Goal: Information Seeking & Learning: Learn about a topic

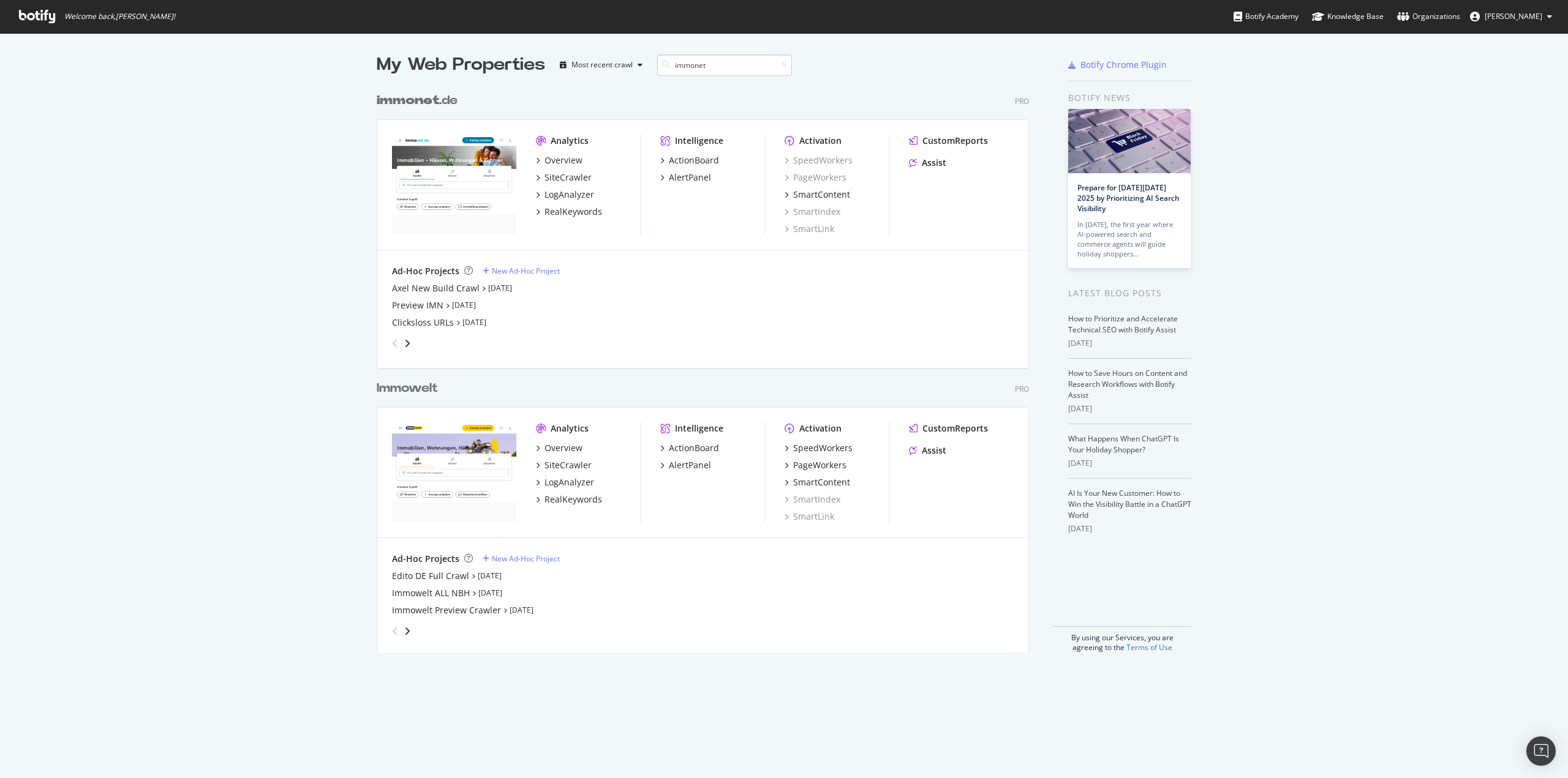
scroll to position [566, 653]
type input "immonet"
click at [561, 194] on div "LogAnalyzer" at bounding box center [569, 195] width 50 height 12
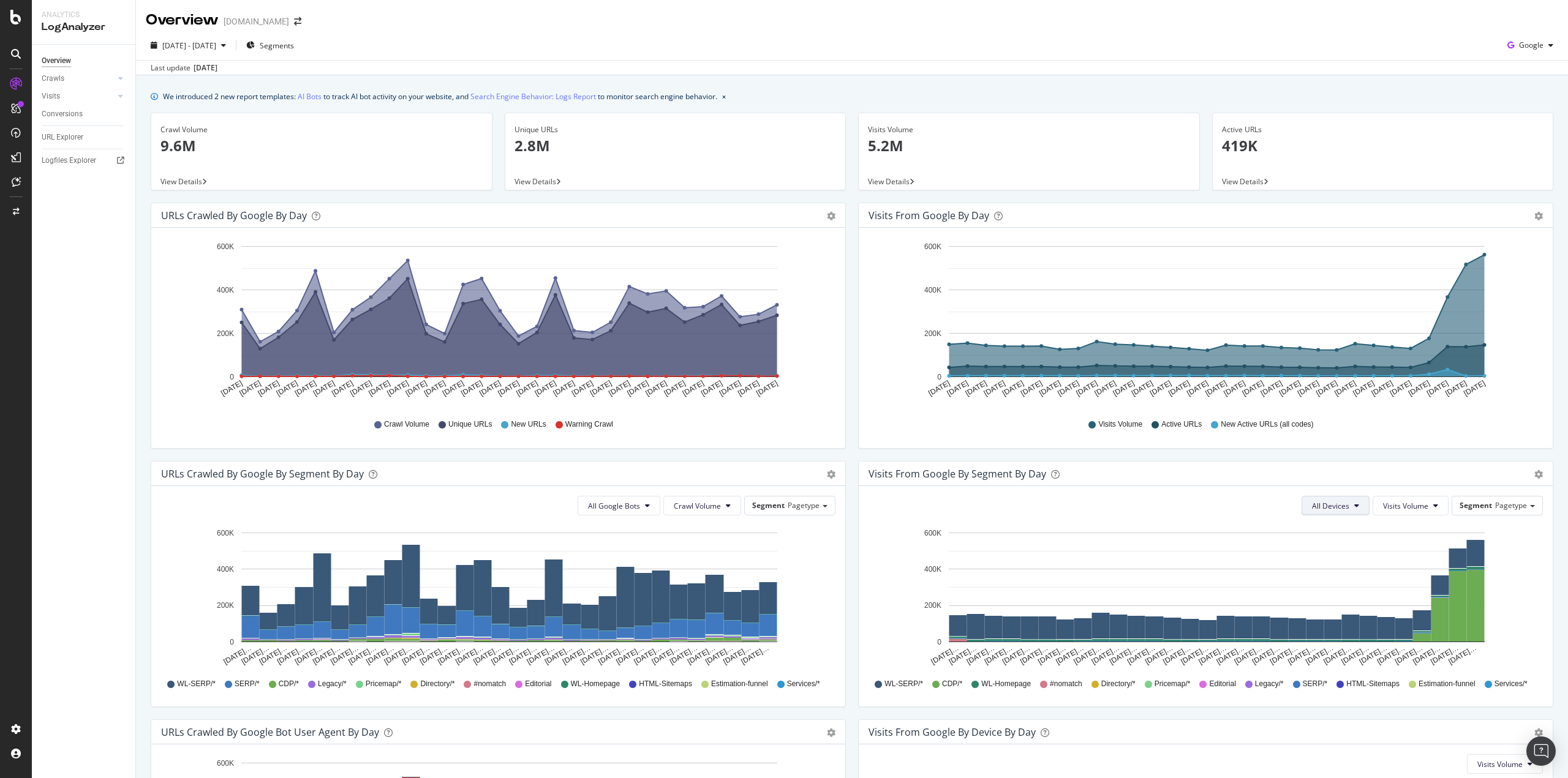
click at [1354, 506] on icon at bounding box center [1357, 506] width 5 height 7
click at [1418, 499] on button "Visits Volume" at bounding box center [1410, 506] width 76 height 20
click at [1417, 501] on span "Visits Volume" at bounding box center [1405, 506] width 45 height 11
click at [1495, 509] on span "Pagetype" at bounding box center [1511, 505] width 32 height 11
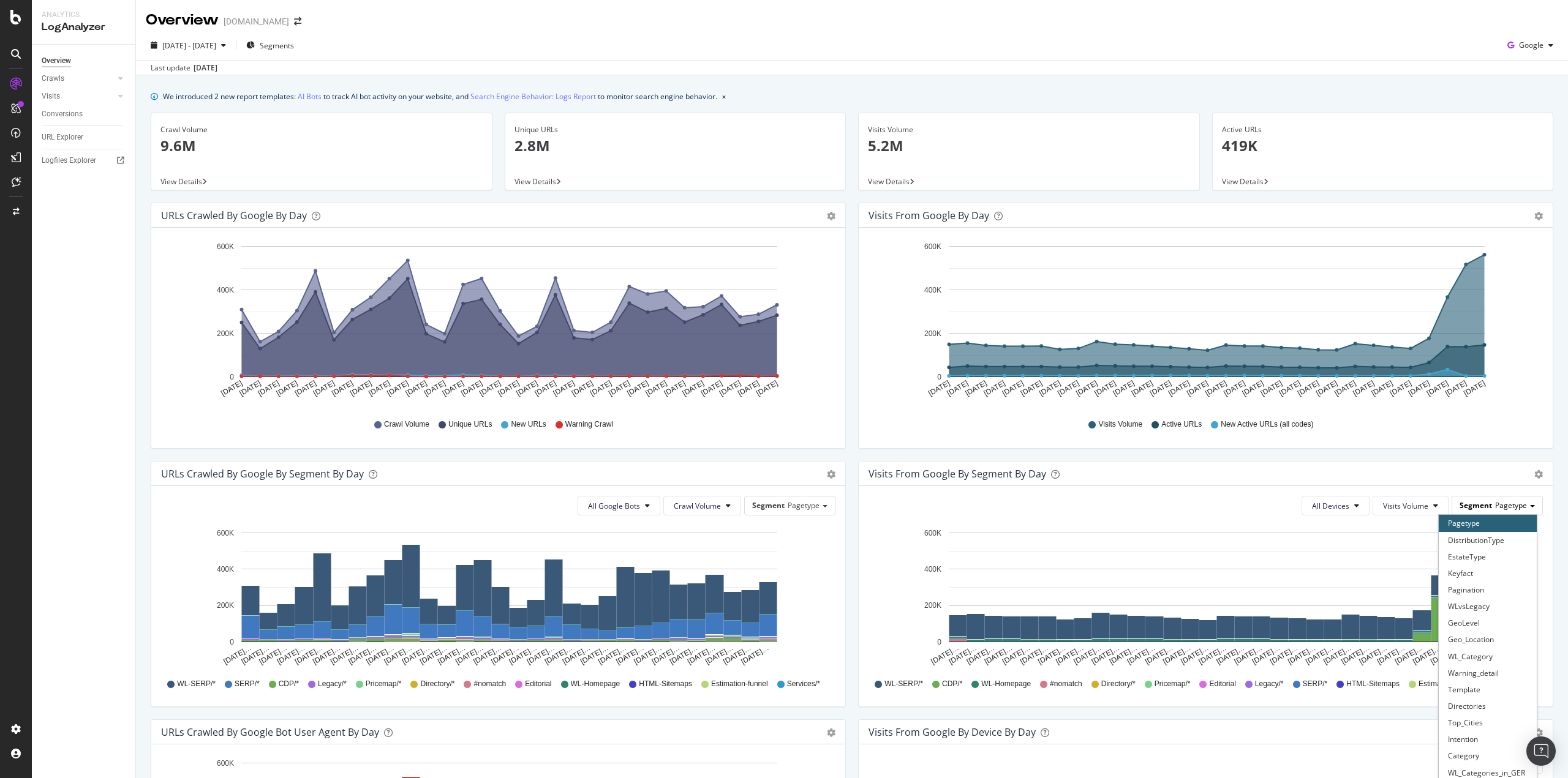
click at [1495, 509] on span "Pagetype" at bounding box center [1511, 505] width 32 height 11
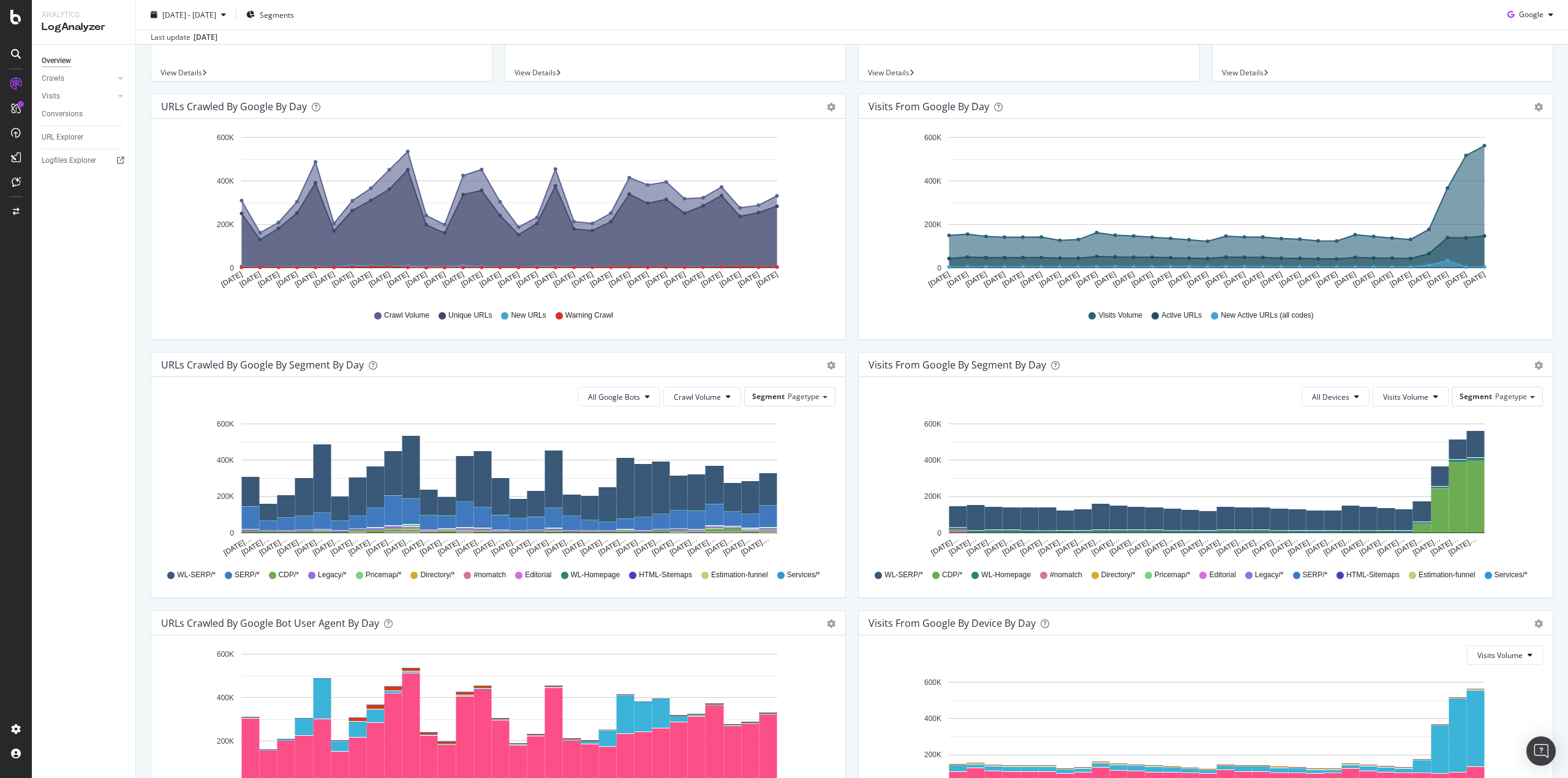
scroll to position [243, 0]
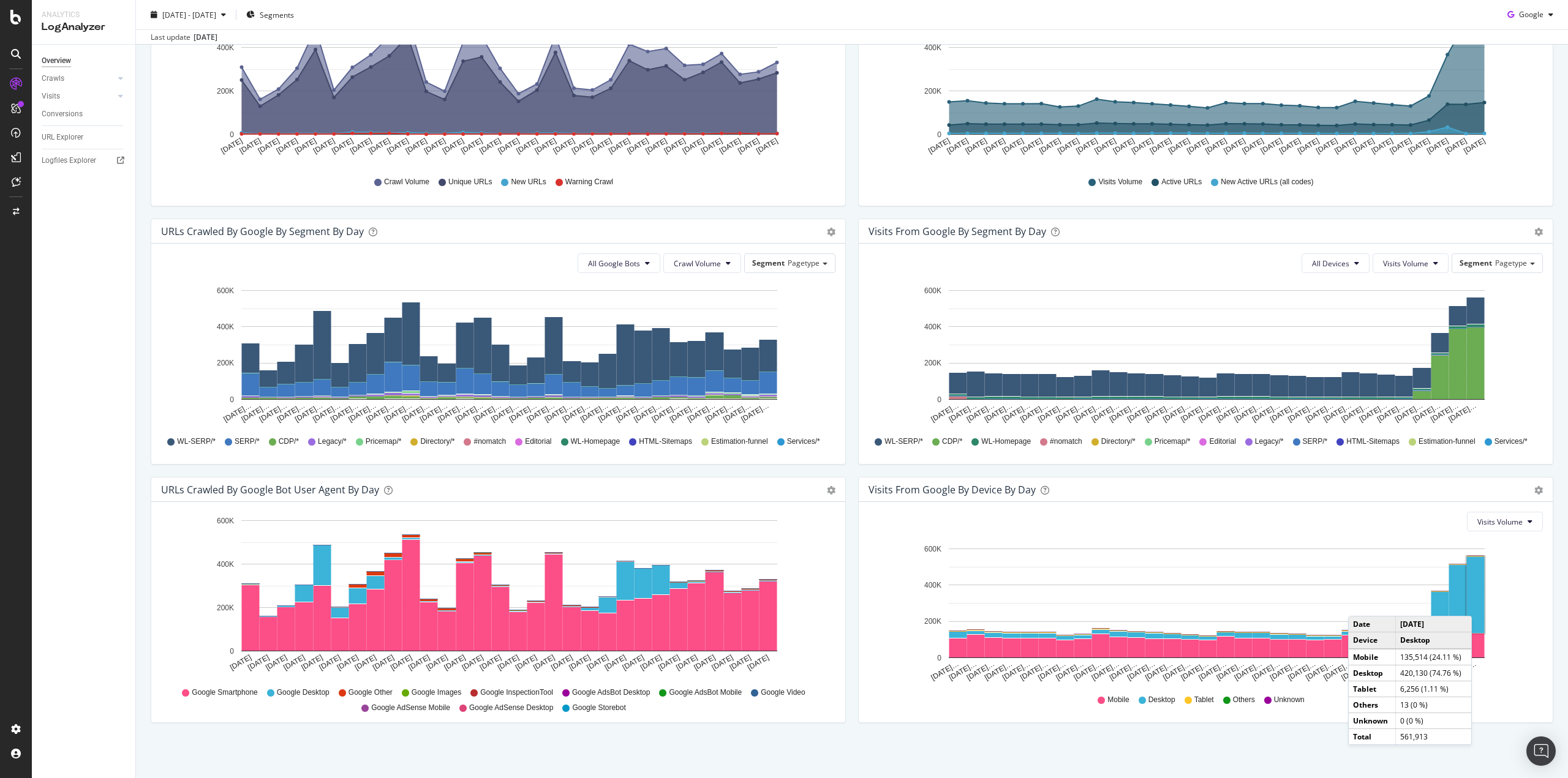
click at [1475, 604] on rect "A chart." at bounding box center [1476, 595] width 18 height 76
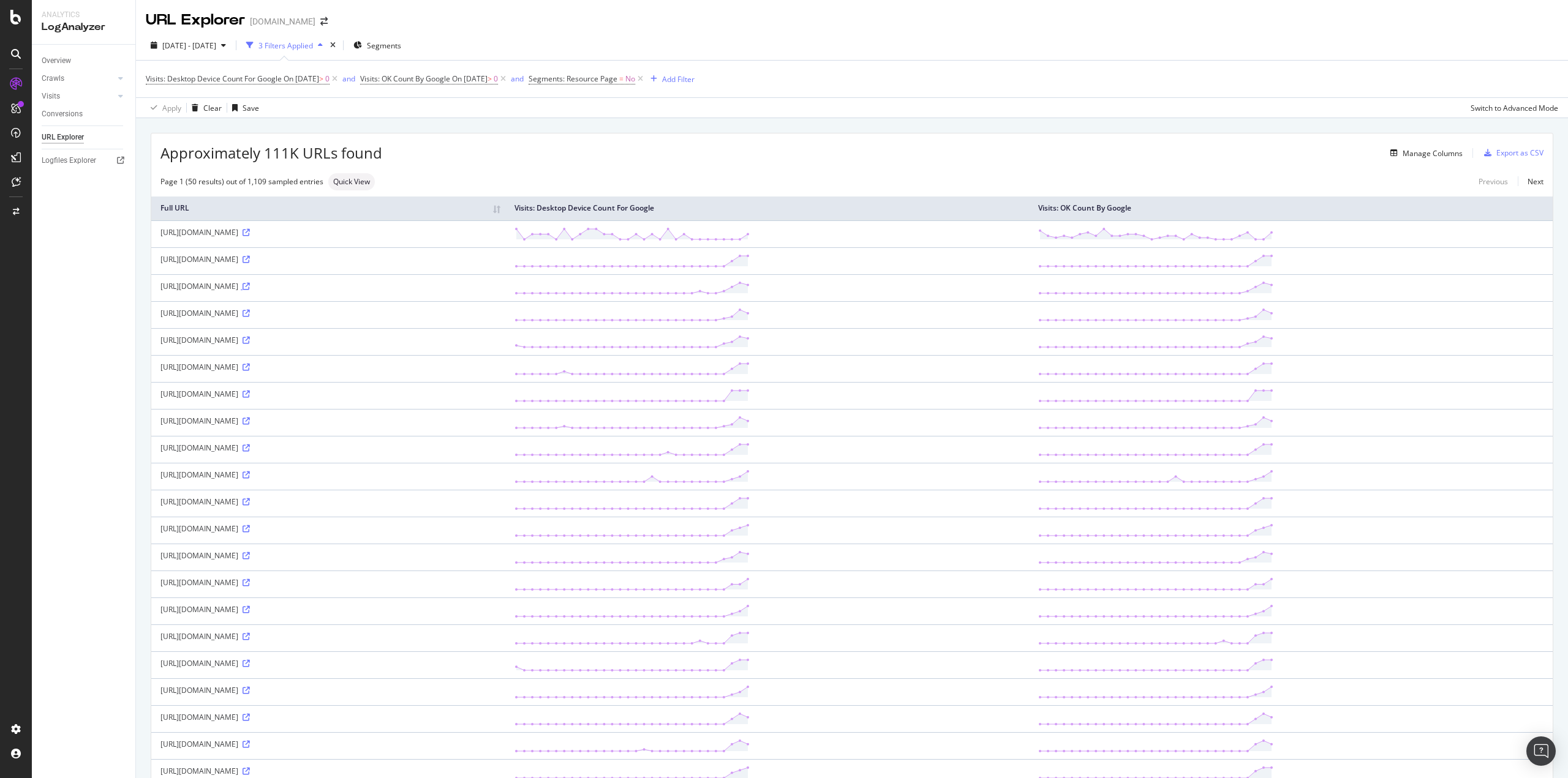
click at [250, 284] on icon at bounding box center [246, 287] width 7 height 7
click at [122, 77] on icon at bounding box center [120, 78] width 5 height 7
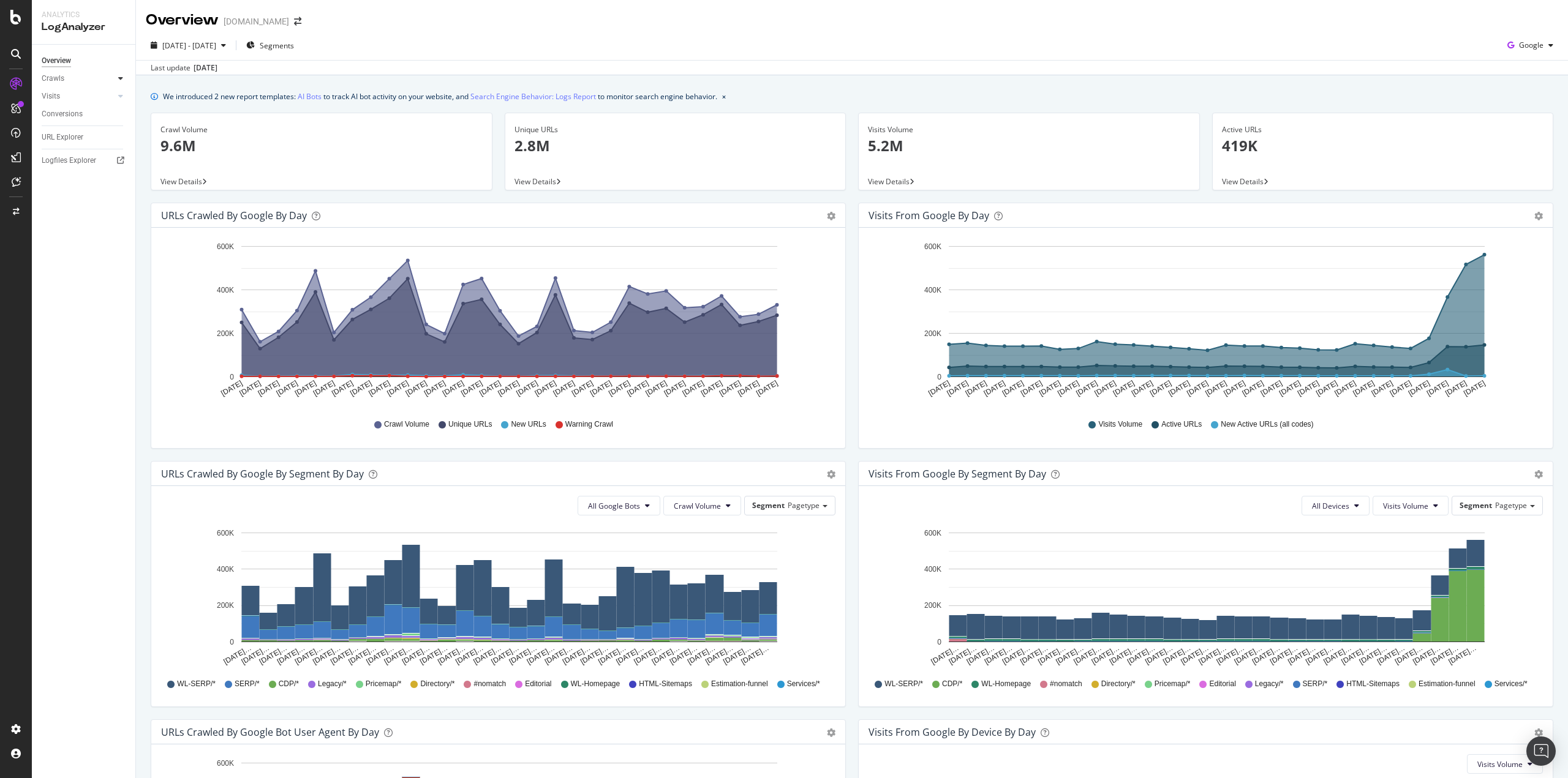
click at [120, 79] on icon at bounding box center [120, 78] width 5 height 7
click at [122, 181] on icon at bounding box center [120, 180] width 5 height 7
click at [88, 113] on div "Daily Distribution" at bounding box center [76, 114] width 57 height 13
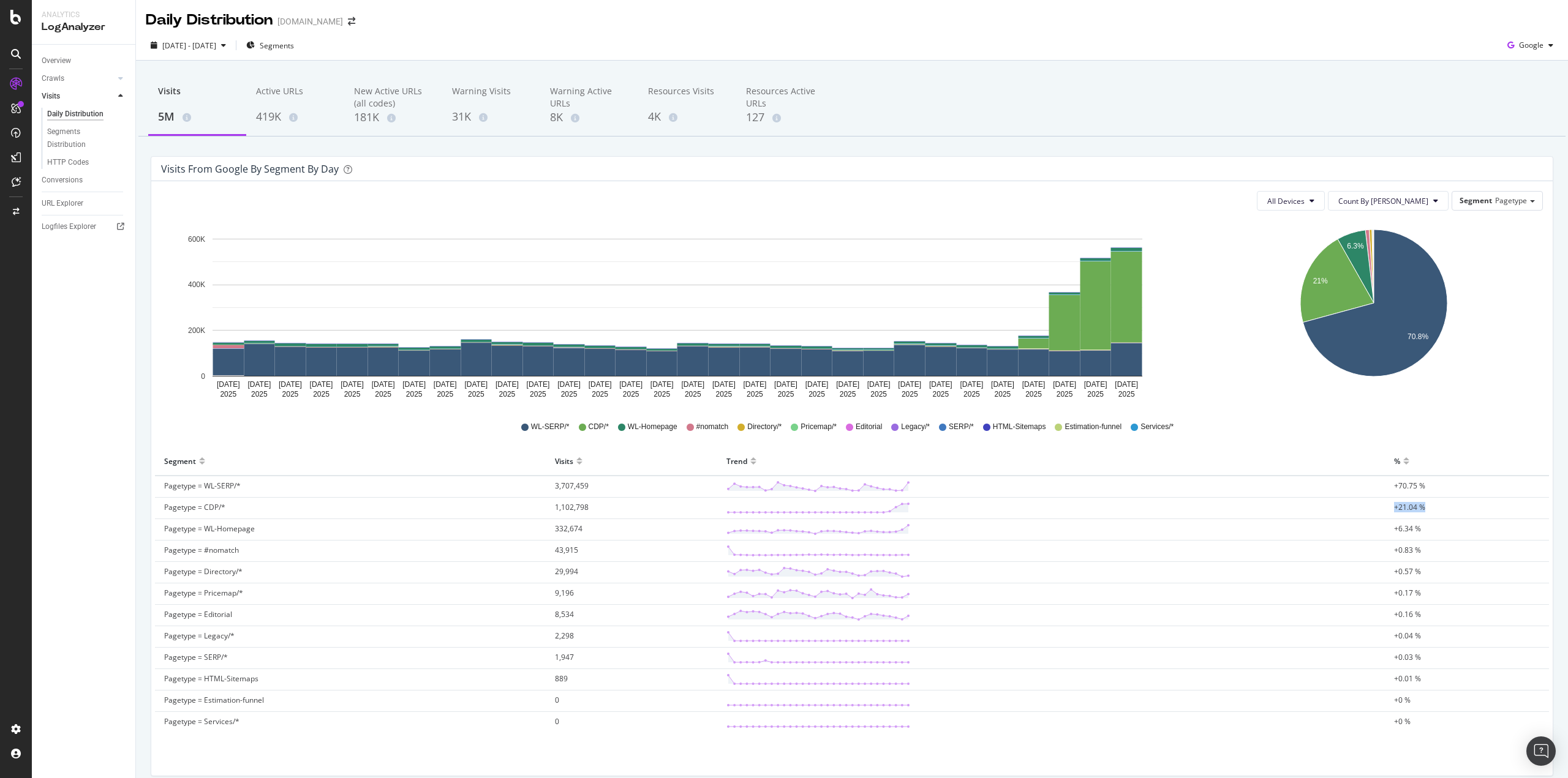
drag, startPoint x: 1383, startPoint y: 509, endPoint x: 1435, endPoint y: 509, distance: 52.0
click at [1435, 509] on td "+21.04 %" at bounding box center [1467, 508] width 164 height 22
click at [1474, 428] on div "WL-SERP/* CDP/* WL-Homepage #nomatch Directory/* Pricemap/* Editorial Legacy/* …" at bounding box center [852, 427] width 1382 height 27
click at [1526, 48] on span "Google" at bounding box center [1531, 45] width 24 height 11
click at [1513, 112] on span "OpenAI" at bounding box center [1530, 115] width 45 height 11
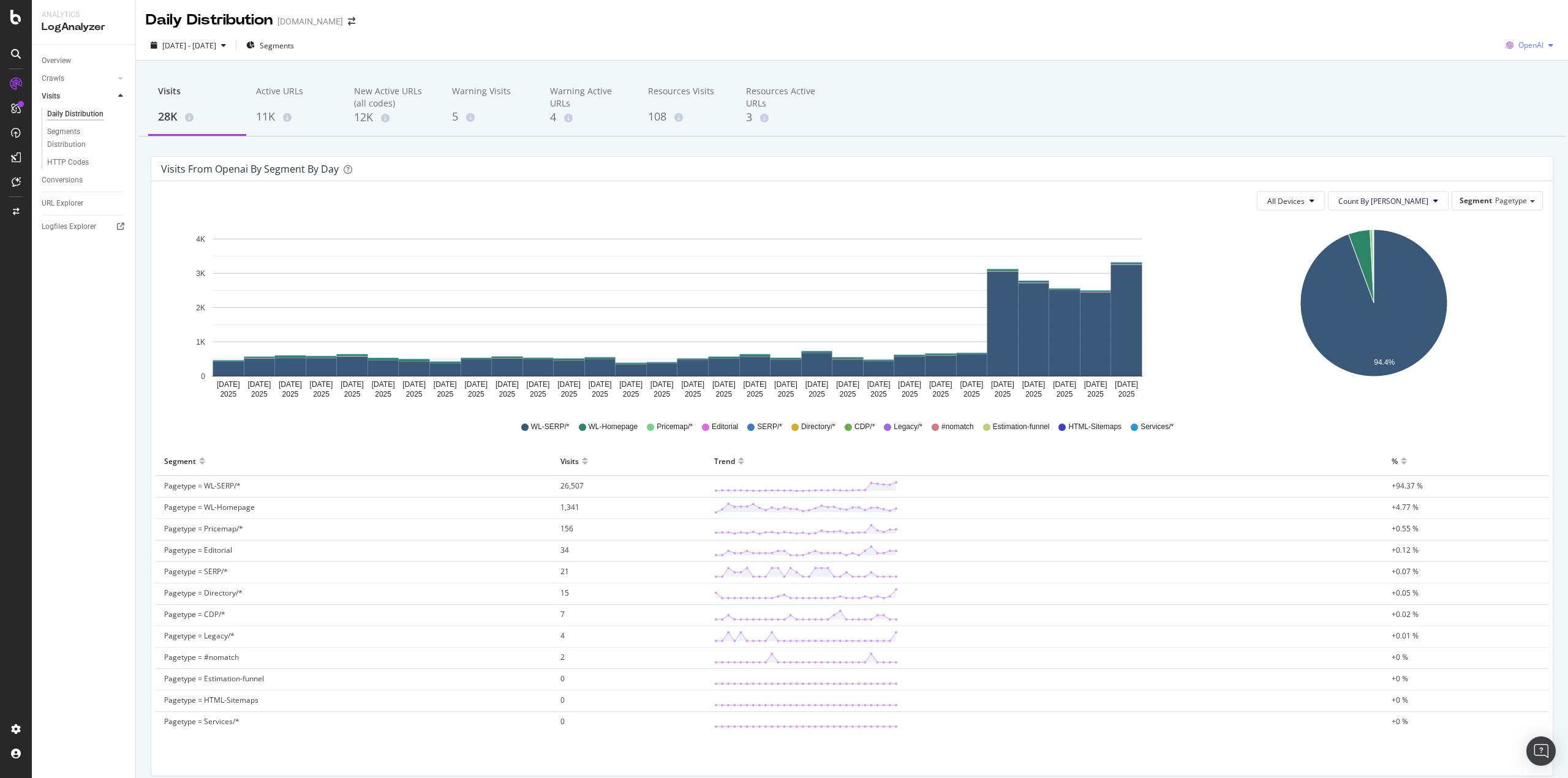
click at [1523, 44] on span "OpenAI" at bounding box center [1531, 45] width 25 height 11
click at [1513, 67] on span "Google" at bounding box center [1530, 70] width 45 height 11
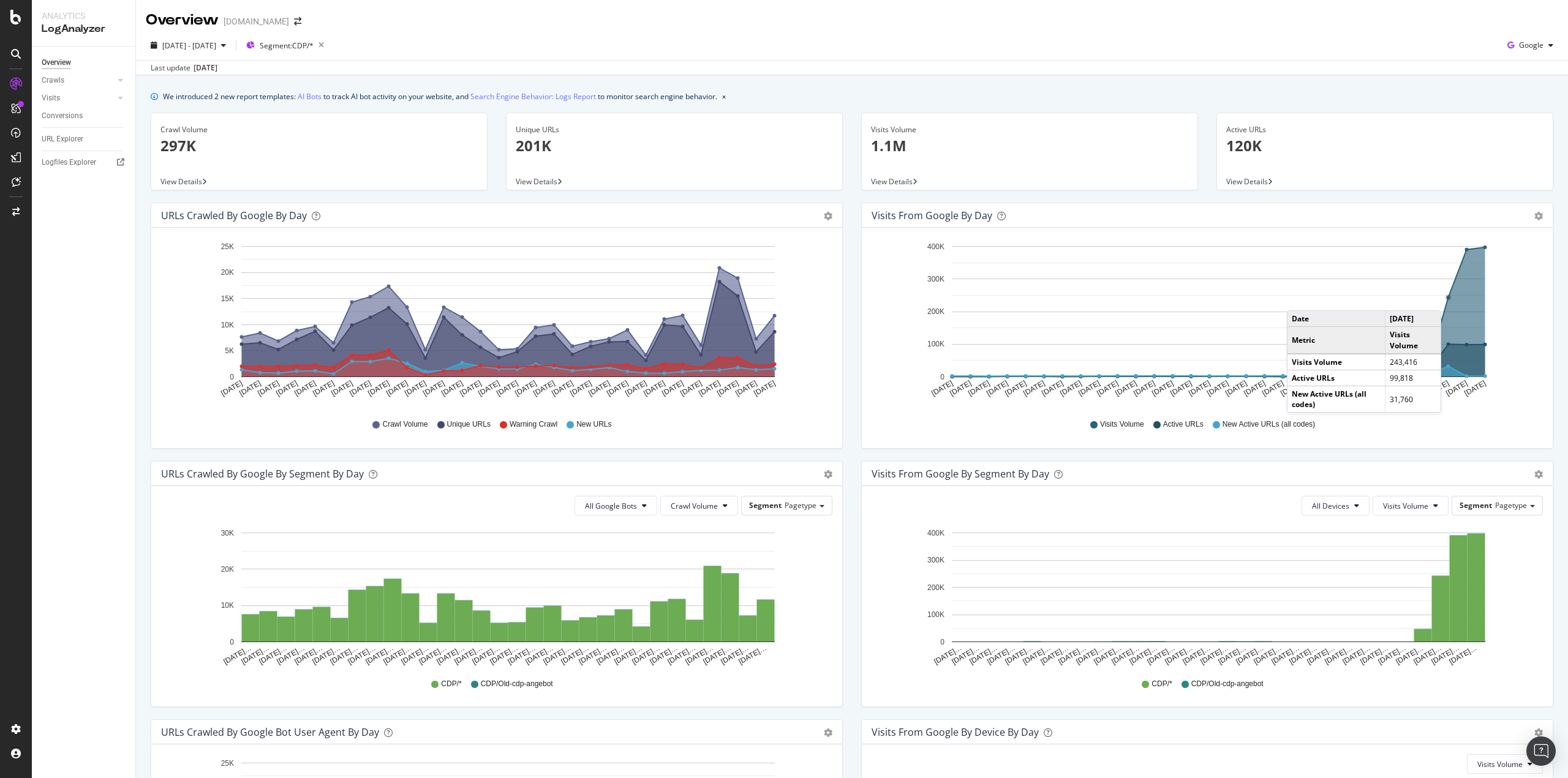
click at [1447, 298] on circle "A chart." at bounding box center [1449, 298] width 4 height 4
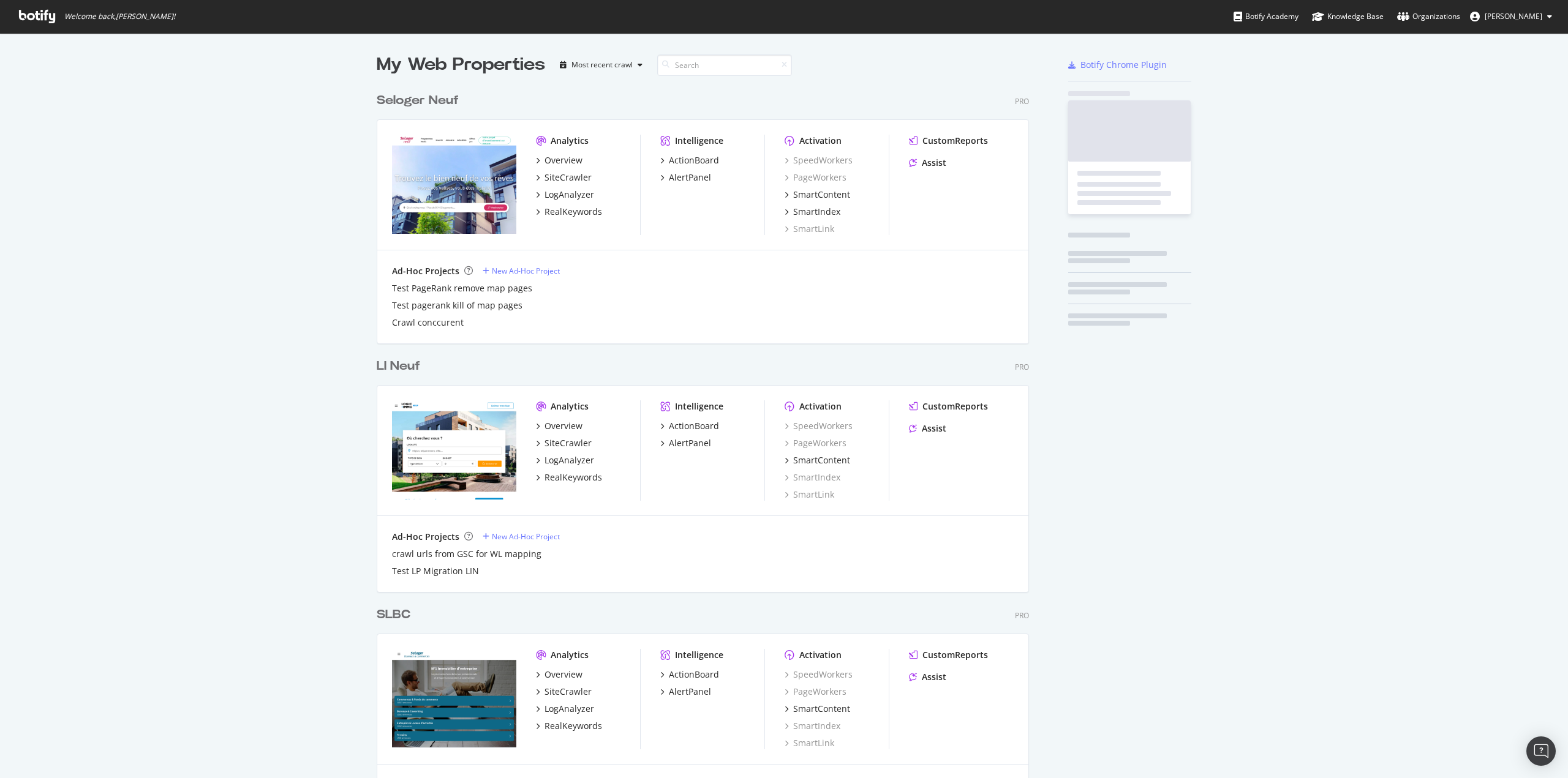
scroll to position [3458, 653]
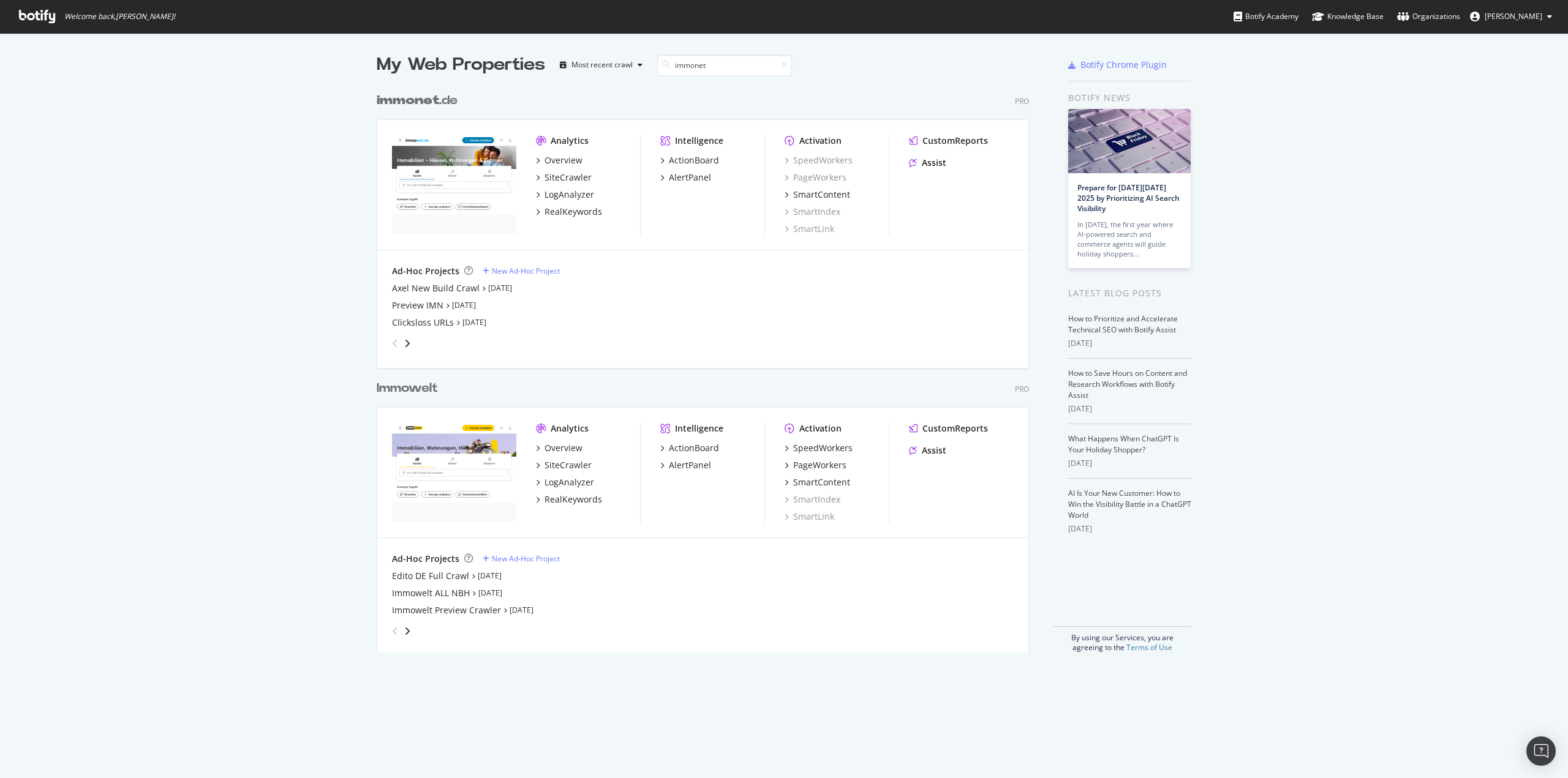
scroll to position [566, 653]
type input "immonet"
click at [562, 193] on div "LogAnalyzer" at bounding box center [569, 195] width 50 height 12
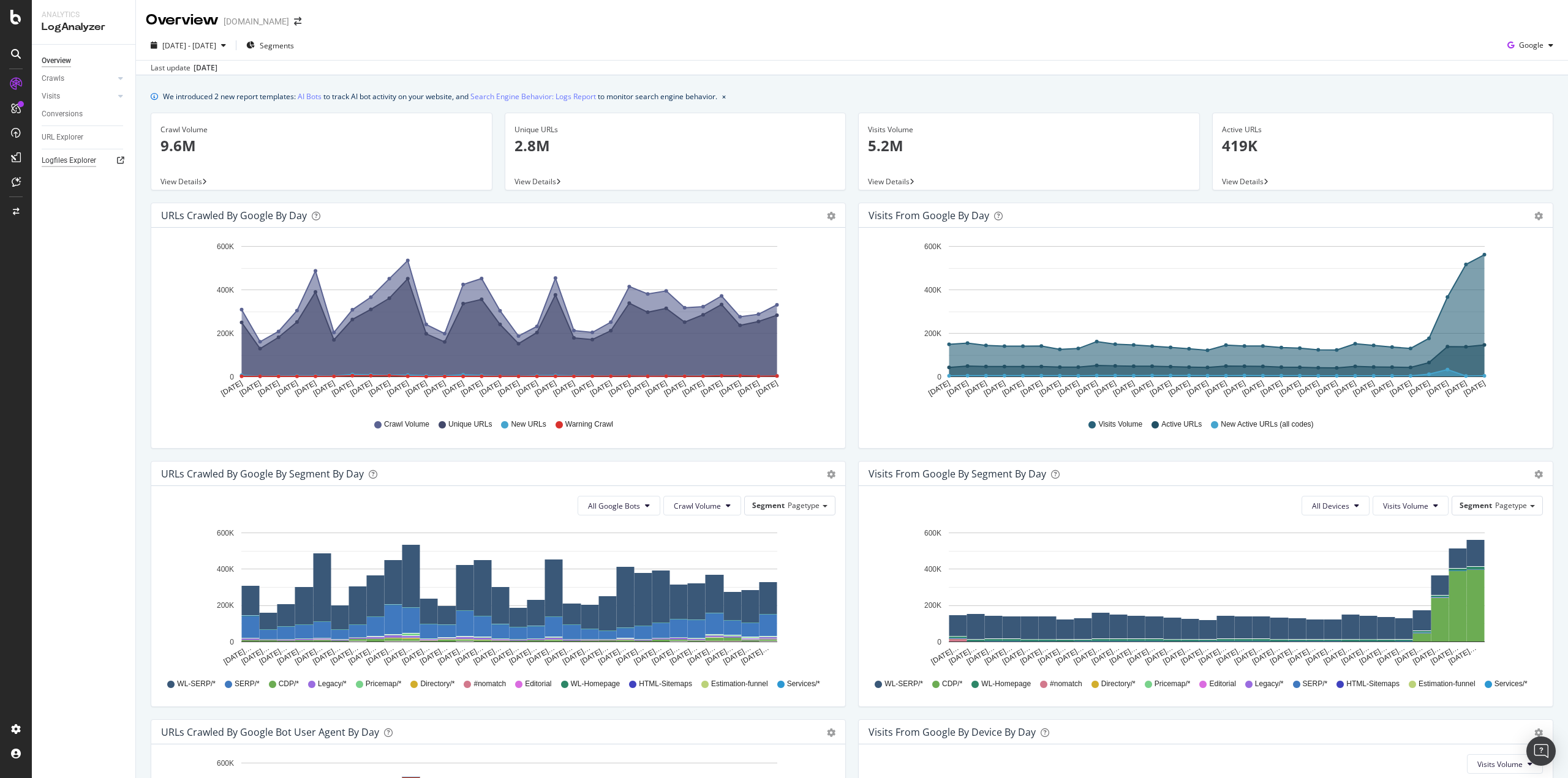
click at [81, 161] on div "Logfiles Explorer" at bounding box center [69, 161] width 55 height 13
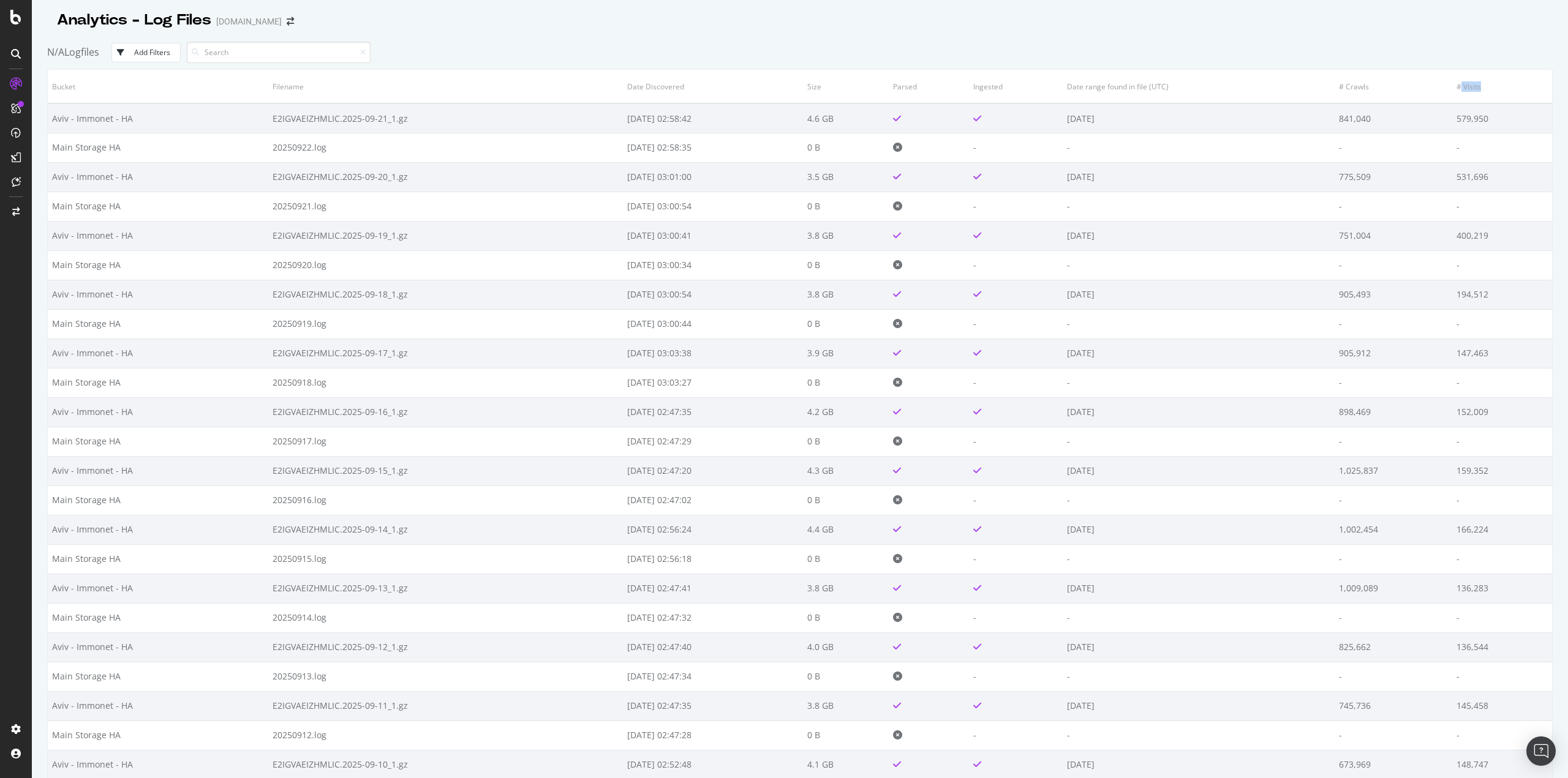
drag, startPoint x: 1453, startPoint y: 84, endPoint x: 1482, endPoint y: 87, distance: 29.2
click at [1482, 87] on th "# Visits" at bounding box center [1502, 86] width 100 height 34
click at [1331, 7] on div "Analytics - Log Files [DOMAIN_NAME]" at bounding box center [800, 15] width 1505 height 30
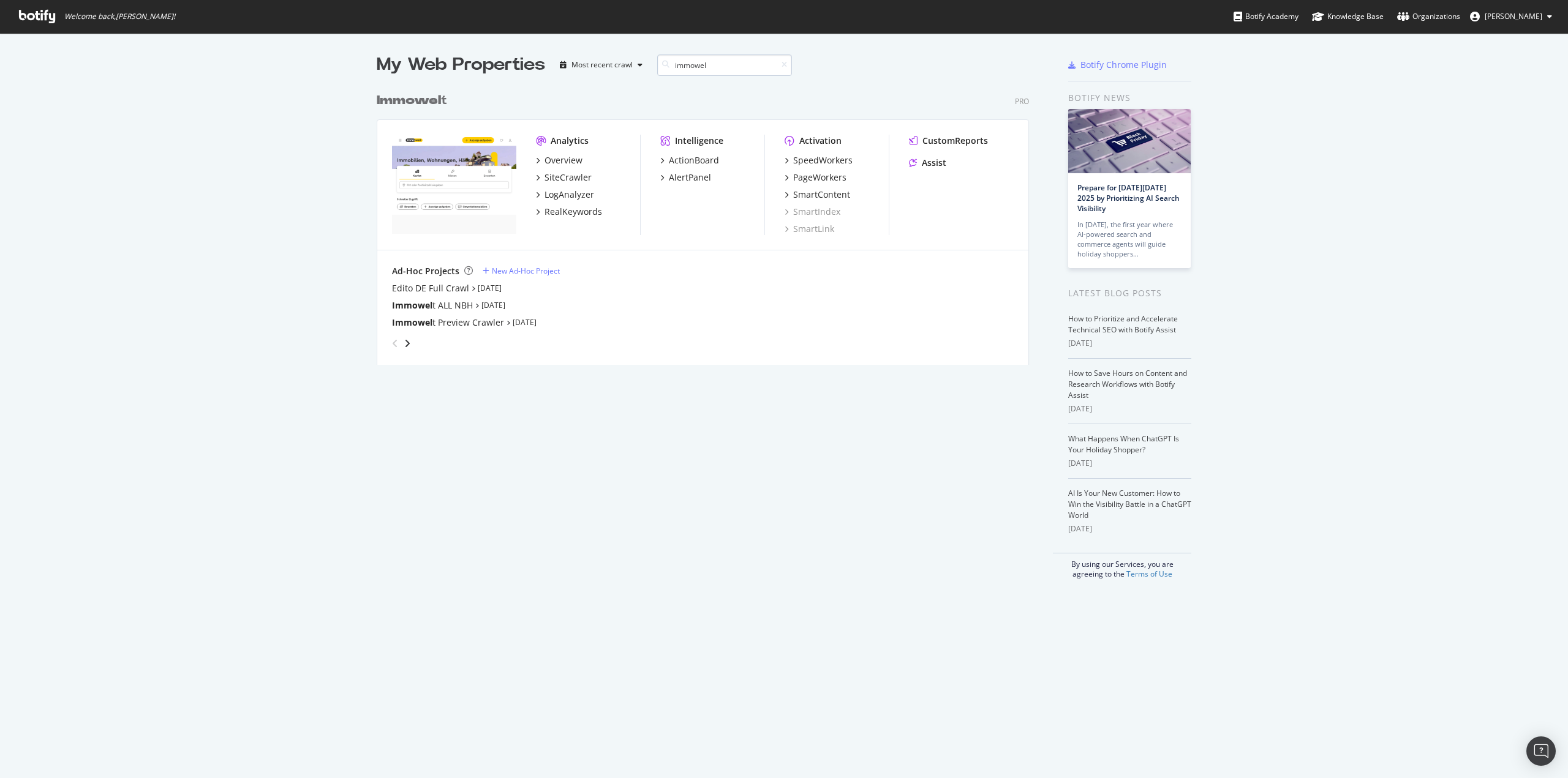
scroll to position [279, 653]
type input "immowelt"
click at [562, 197] on div "LogAnalyzer" at bounding box center [569, 195] width 50 height 12
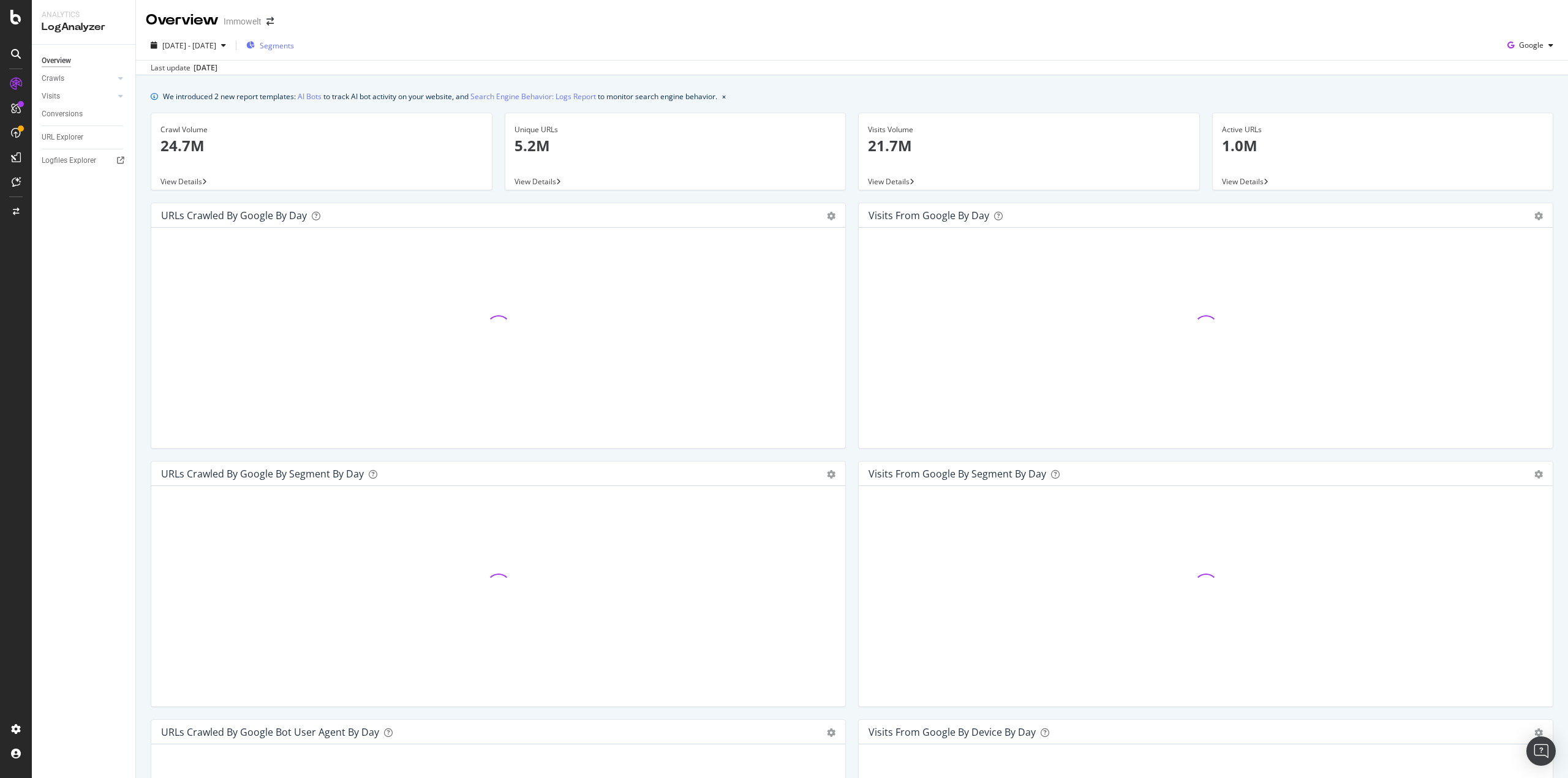
click at [294, 44] on span "Segments" at bounding box center [276, 45] width 34 height 11
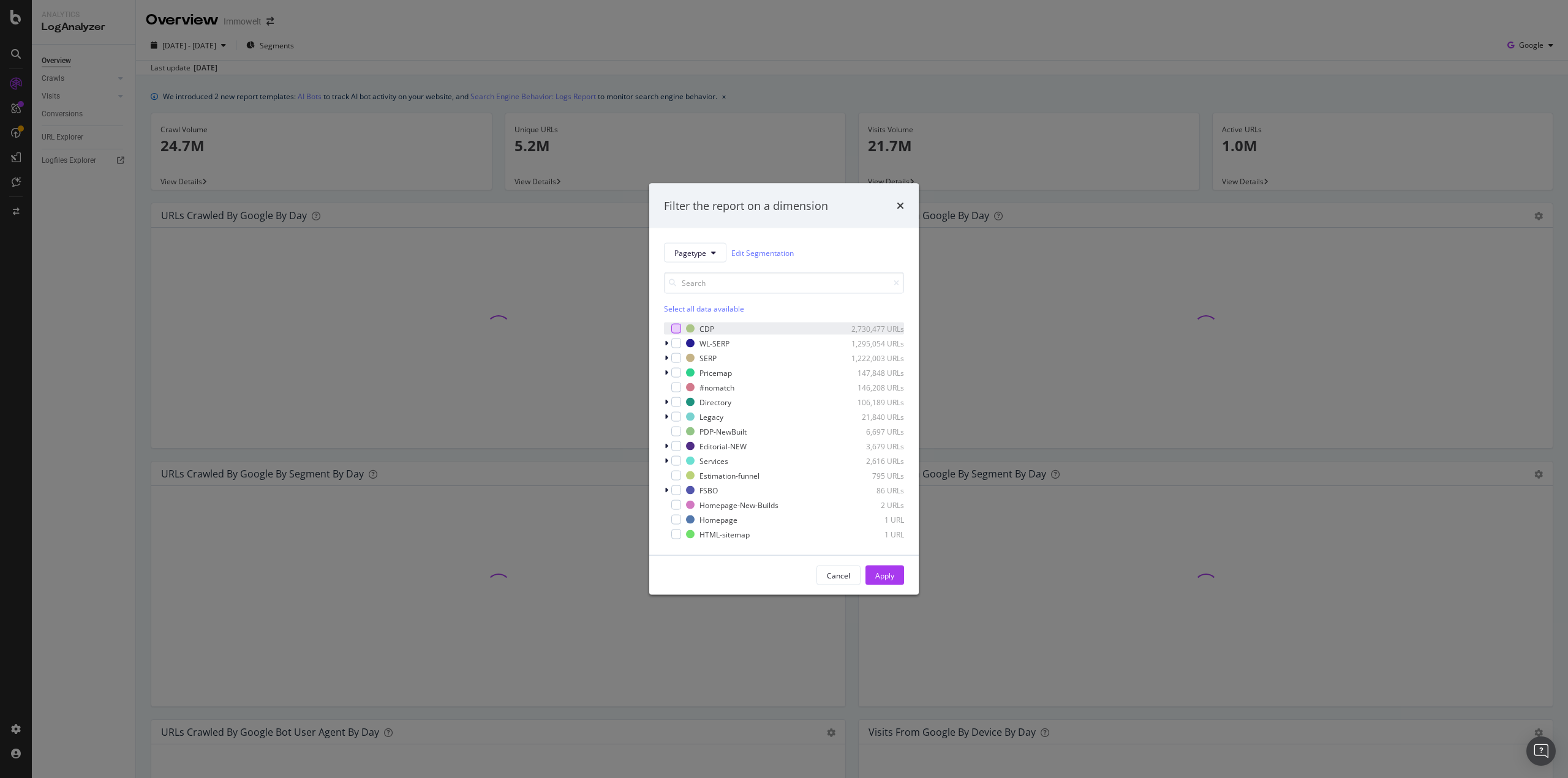
click at [678, 331] on div "modal" at bounding box center [676, 329] width 10 height 10
click at [882, 572] on div "Apply" at bounding box center [885, 575] width 19 height 11
